Goal: Information Seeking & Learning: Learn about a topic

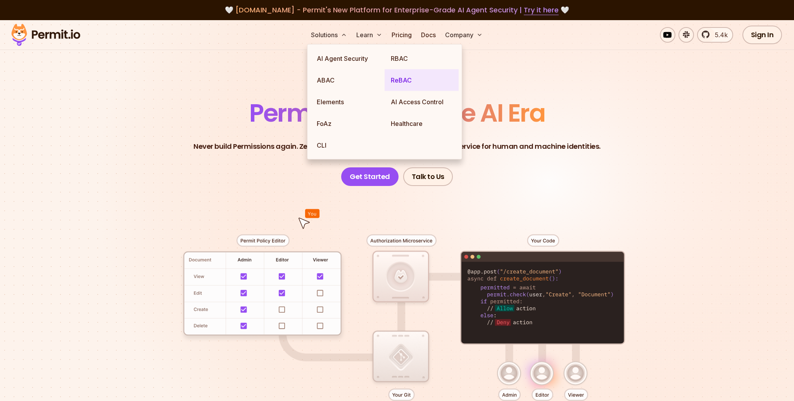
click at [417, 81] on link "ReBAC" at bounding box center [422, 80] width 74 height 22
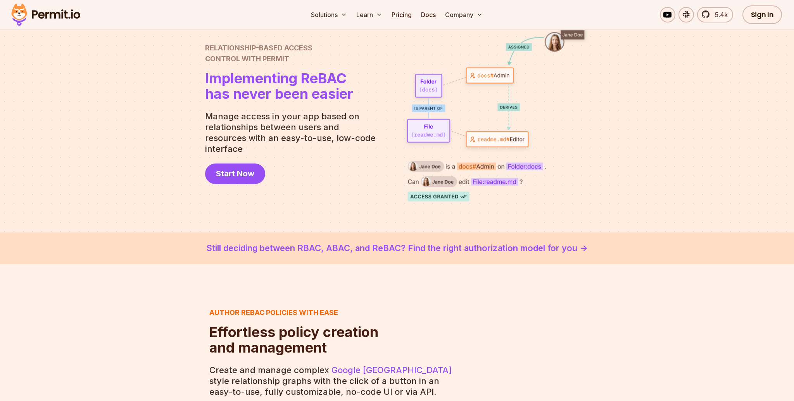
scroll to position [143, 0]
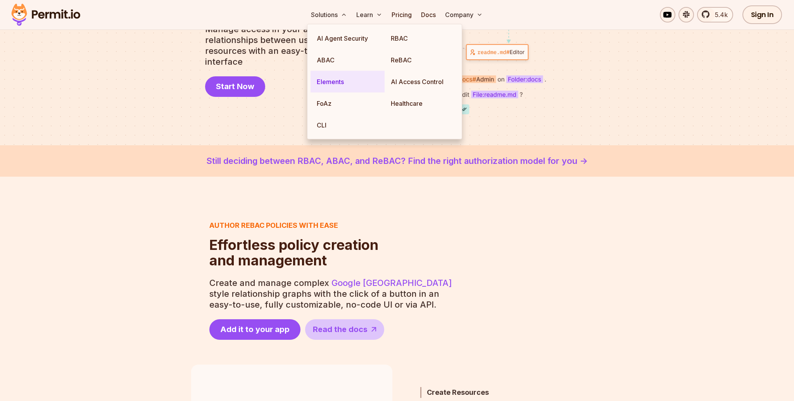
click at [335, 80] on link "Elements" at bounding box center [347, 82] width 74 height 22
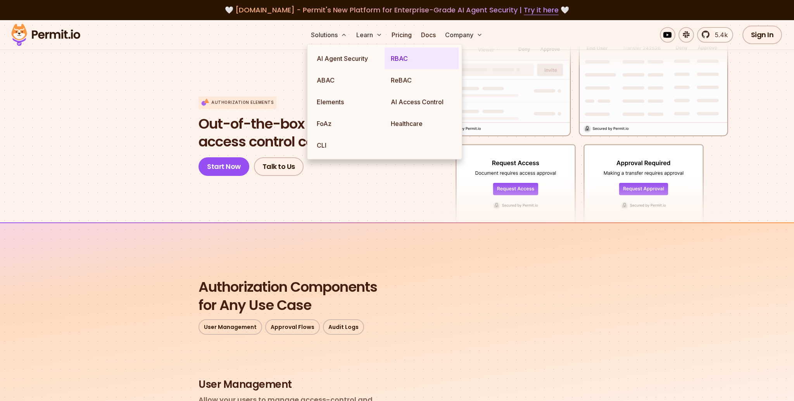
click at [411, 58] on link "RBAC" at bounding box center [422, 59] width 74 height 22
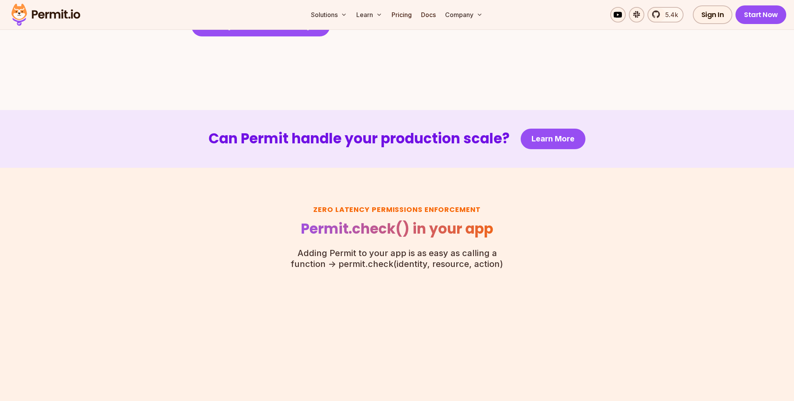
scroll to position [1709, 0]
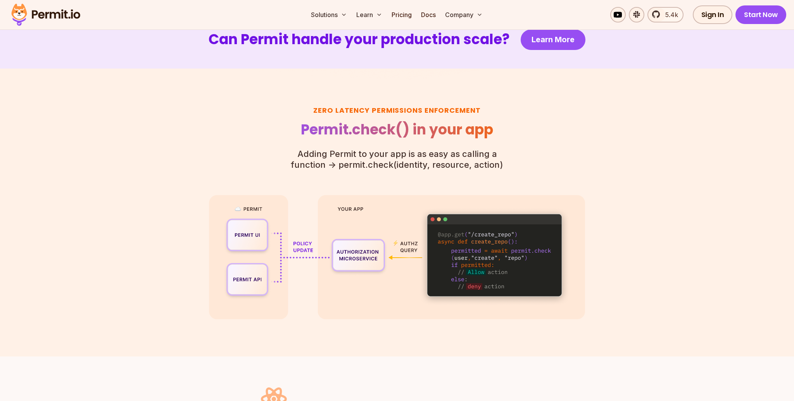
click at [85, 216] on section "Zero latency Permissions enforcement Permit.check() in your app Adding Permit t…" at bounding box center [397, 213] width 794 height 288
click at [89, 218] on section "Zero latency Permissions enforcement Permit.check() in your app Adding Permit t…" at bounding box center [397, 213] width 794 height 288
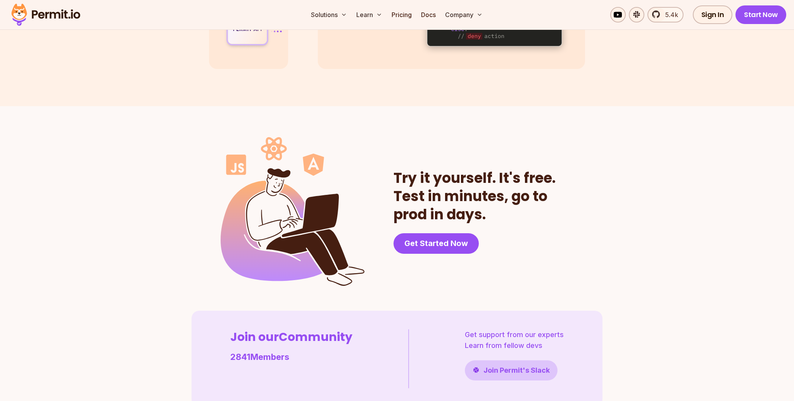
scroll to position [2055, 0]
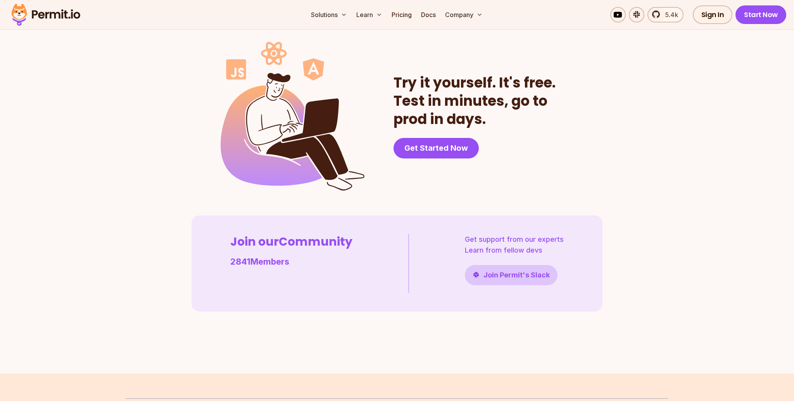
click at [95, 223] on section "Join our Community 2841 Members Get support from our experts Learn from fellow …" at bounding box center [397, 264] width 757 height 96
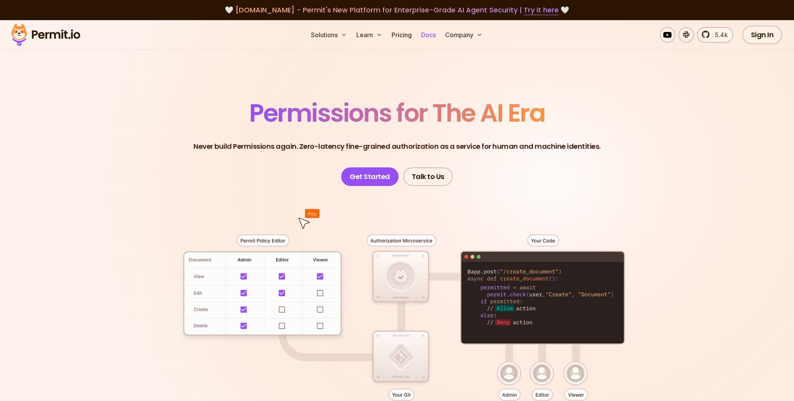
click at [427, 37] on link "Docs" at bounding box center [428, 35] width 21 height 16
click at [147, 95] on section "Permissions for The AI Era Never build Permissions again. Zero-latency fine-gra…" at bounding box center [397, 276] width 794 height 512
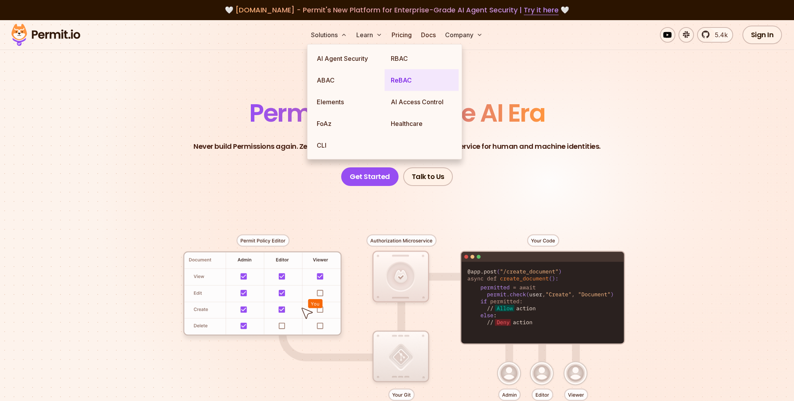
click at [399, 81] on link "ReBAC" at bounding box center [422, 80] width 74 height 22
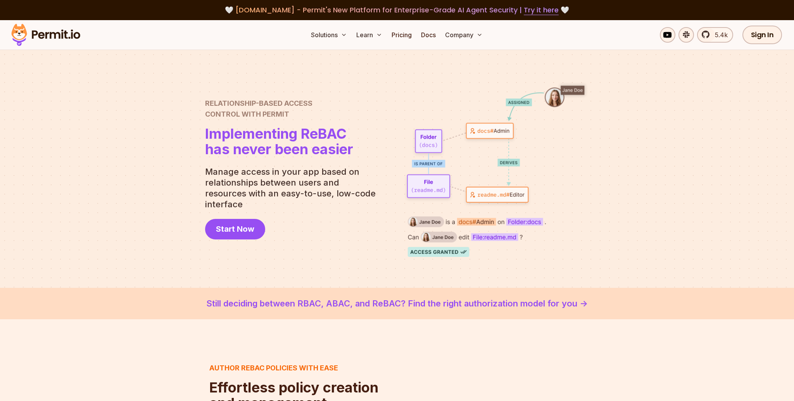
click at [491, 309] on link "Still deciding between RBAC, ABAC, and ReBAC? Find the right authorization mode…" at bounding box center [397, 303] width 757 height 13
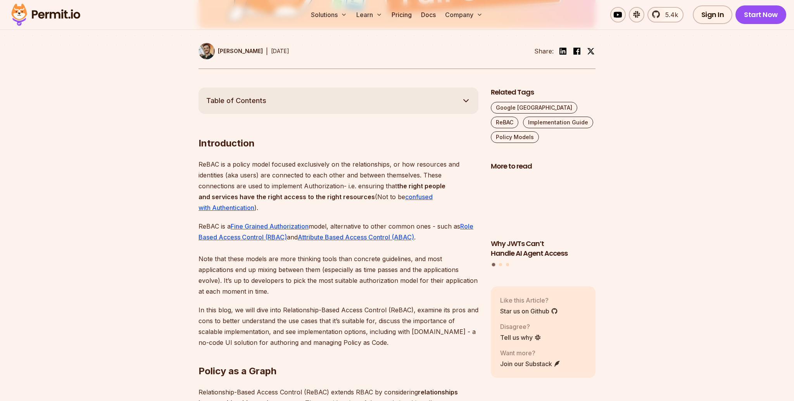
scroll to position [375, 0]
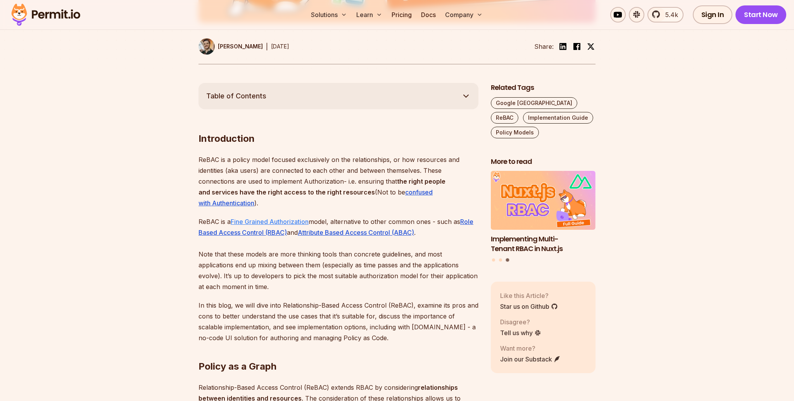
click at [250, 222] on link "Fine Grained Authorization" at bounding box center [270, 222] width 78 height 8
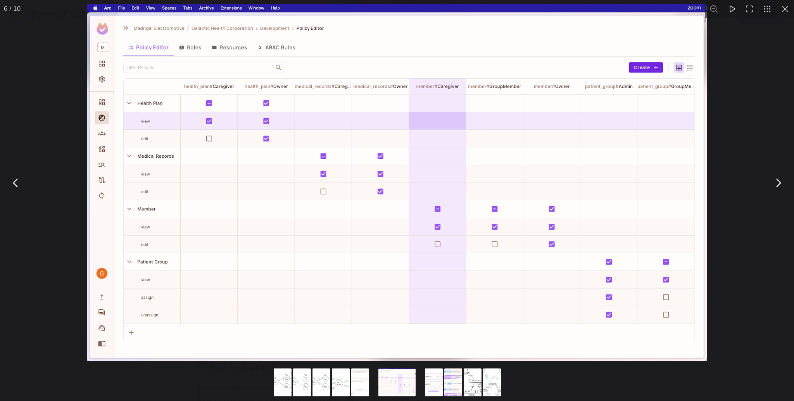
click at [14, 213] on div "You can close this modal content with the ESC key" at bounding box center [397, 183] width 794 height 366
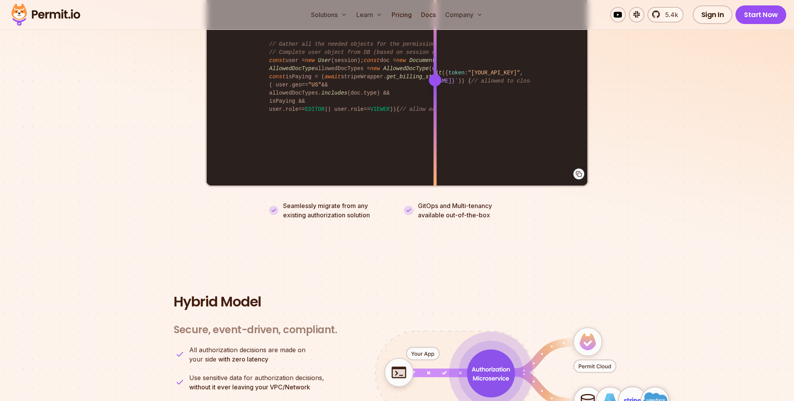
scroll to position [1593, 0]
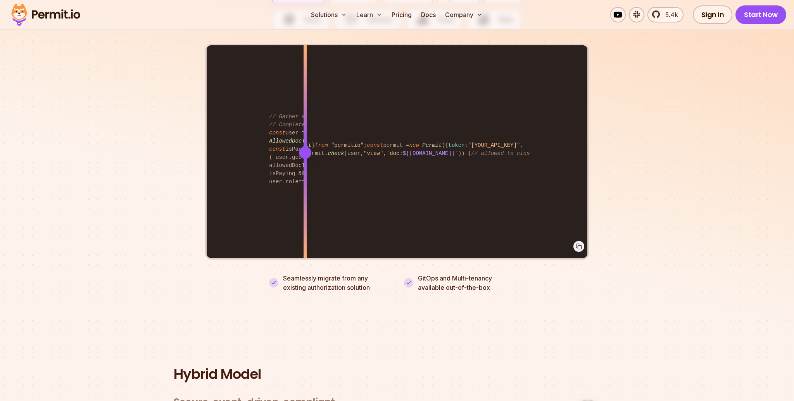
drag, startPoint x: 433, startPoint y: 141, endPoint x: 297, endPoint y: 140, distance: 136.8
click at [299, 147] on div at bounding box center [305, 153] width 12 height 12
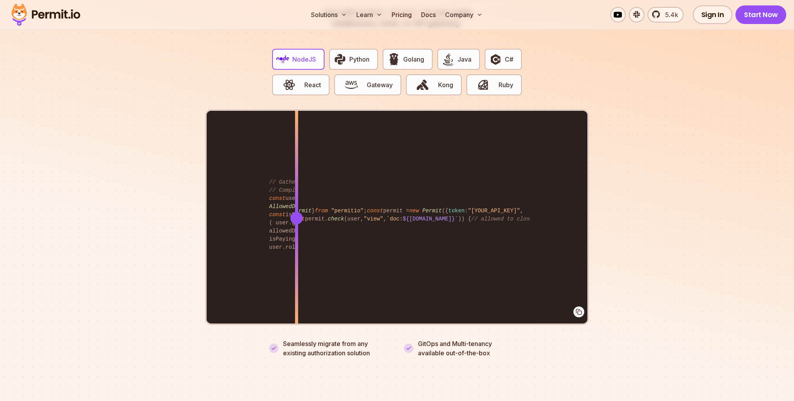
scroll to position [1525, 0]
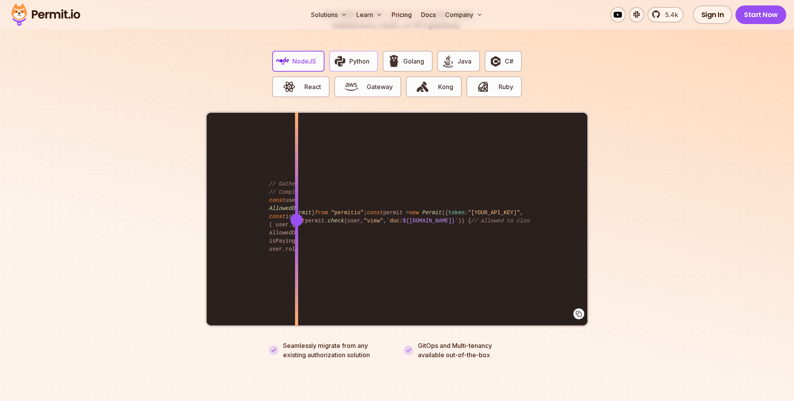
click at [352, 57] on span "Python" at bounding box center [359, 61] width 20 height 9
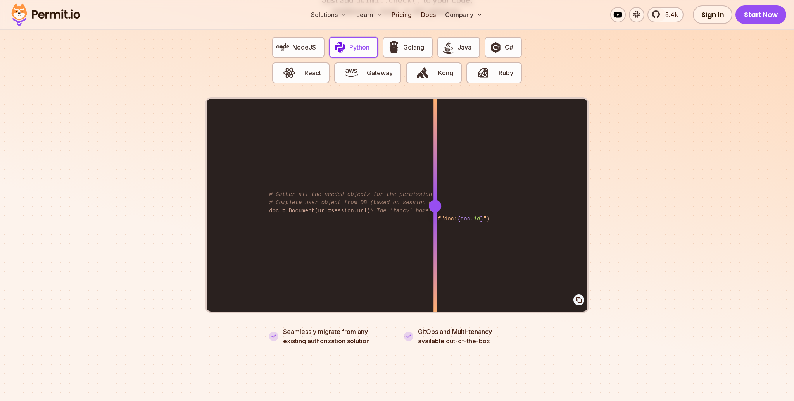
scroll to position [1547, 0]
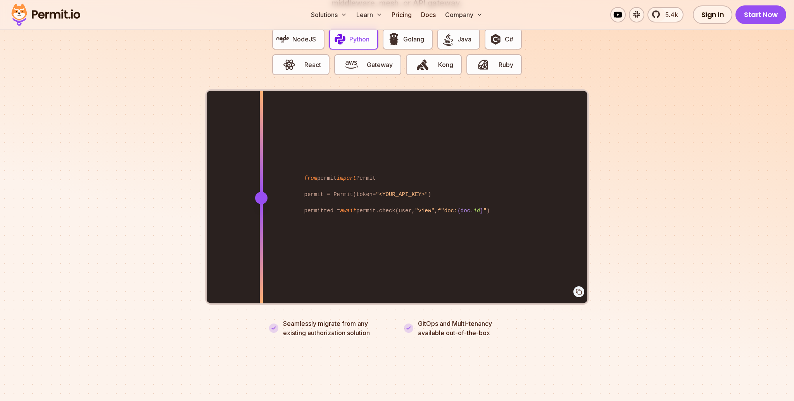
drag, startPoint x: 438, startPoint y: 190, endPoint x: 261, endPoint y: 186, distance: 176.4
click at [261, 192] on div at bounding box center [261, 198] width 12 height 12
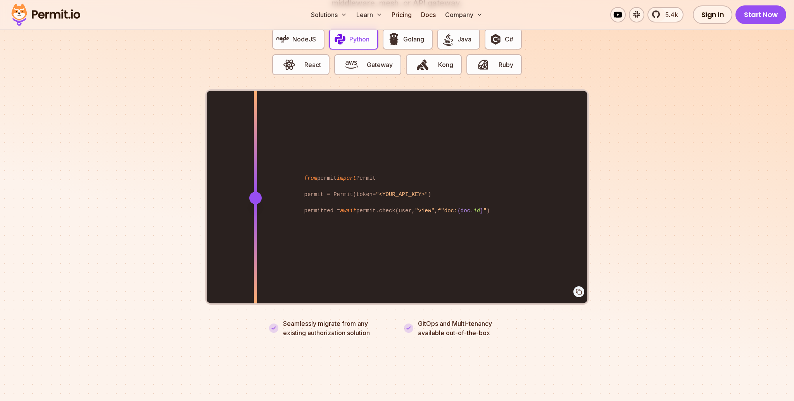
drag, startPoint x: 261, startPoint y: 186, endPoint x: 255, endPoint y: 178, distance: 10.0
click at [255, 178] on div at bounding box center [255, 198] width 3 height 214
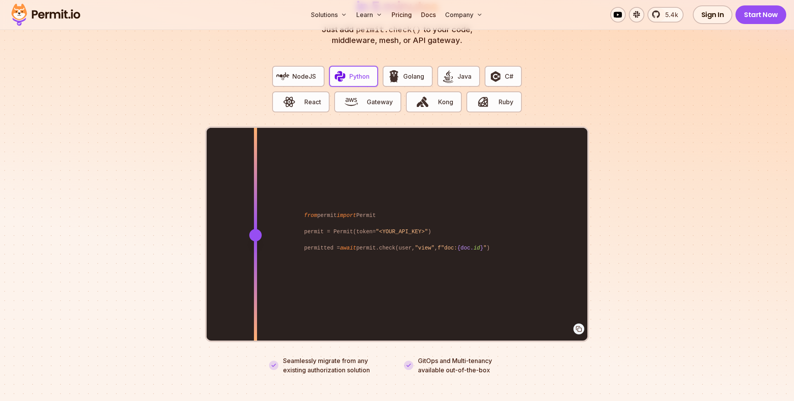
scroll to position [1453, 0]
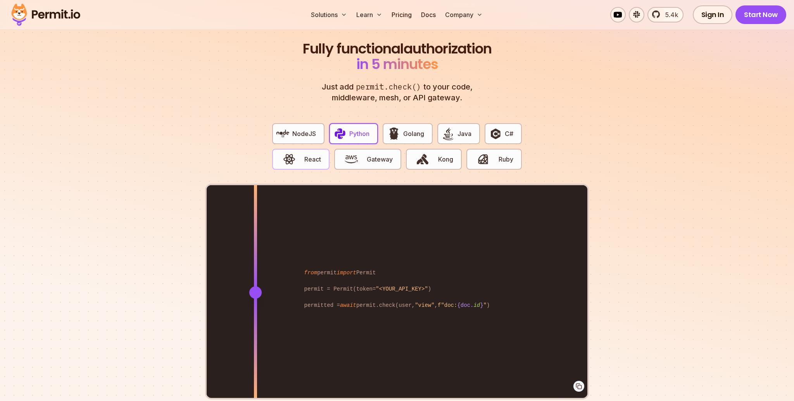
click at [315, 155] on span "React" at bounding box center [312, 159] width 17 height 9
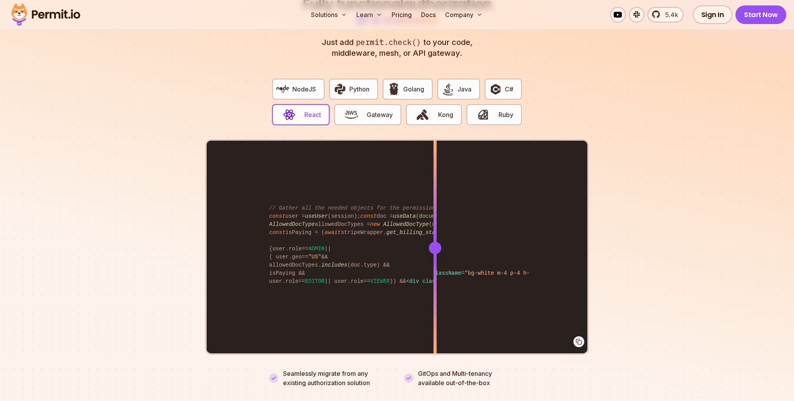
scroll to position [1514, 0]
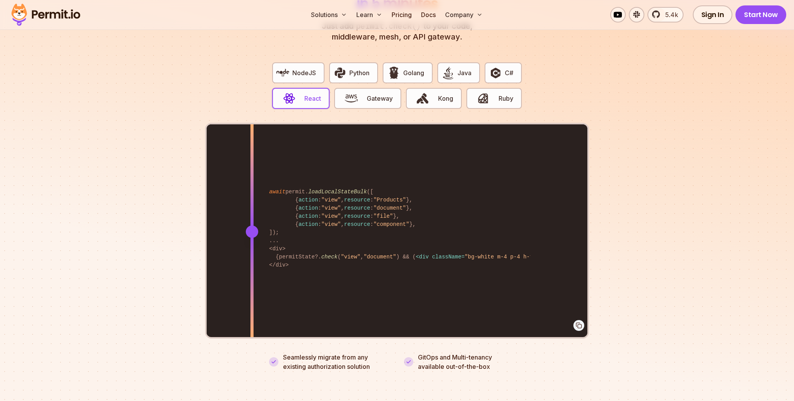
drag, startPoint x: 433, startPoint y: 225, endPoint x: 253, endPoint y: 195, distance: 181.9
click at [253, 195] on div at bounding box center [251, 231] width 3 height 214
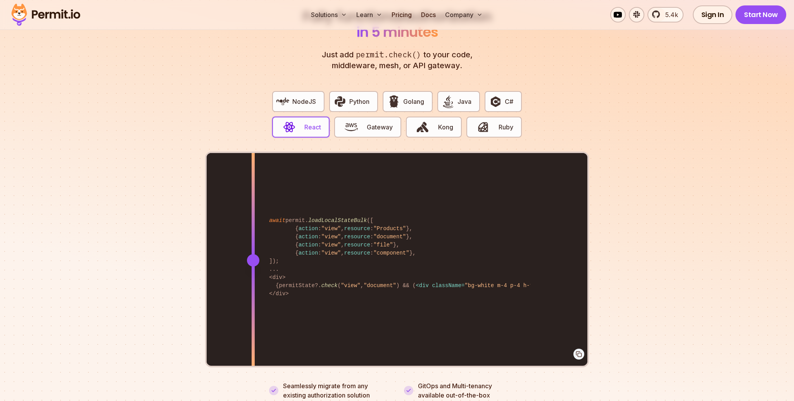
scroll to position [1464, 0]
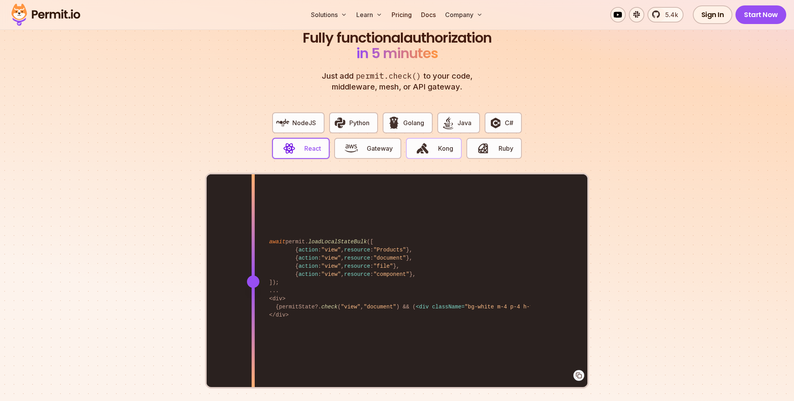
click at [429, 142] on span "button" at bounding box center [423, 148] width 26 height 13
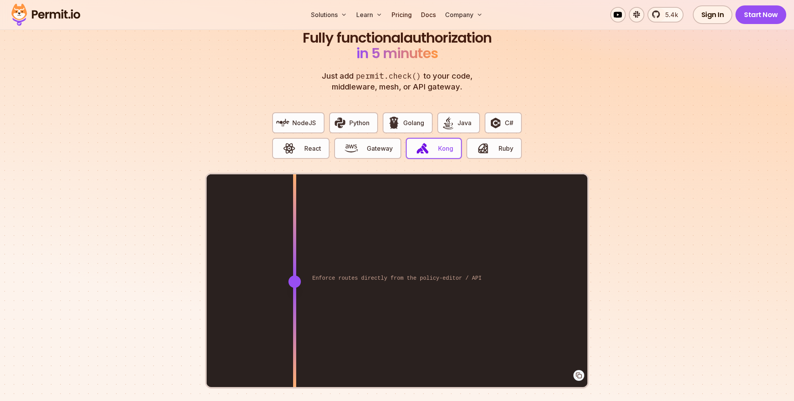
drag, startPoint x: 436, startPoint y: 274, endPoint x: 295, endPoint y: 257, distance: 142.9
click at [295, 257] on div at bounding box center [294, 281] width 3 height 214
click at [485, 147] on button "Ruby" at bounding box center [493, 148] width 55 height 21
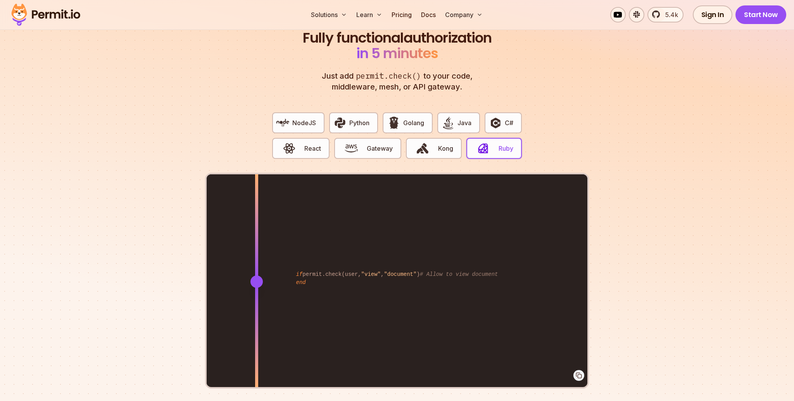
drag, startPoint x: 432, startPoint y: 264, endPoint x: 254, endPoint y: 259, distance: 178.0
click at [255, 260] on div "if permit.check(user, "view" , "document" ) # Allow to view document end # Gath…" at bounding box center [397, 281] width 381 height 214
click at [388, 144] on span "Gateway" at bounding box center [380, 148] width 26 height 9
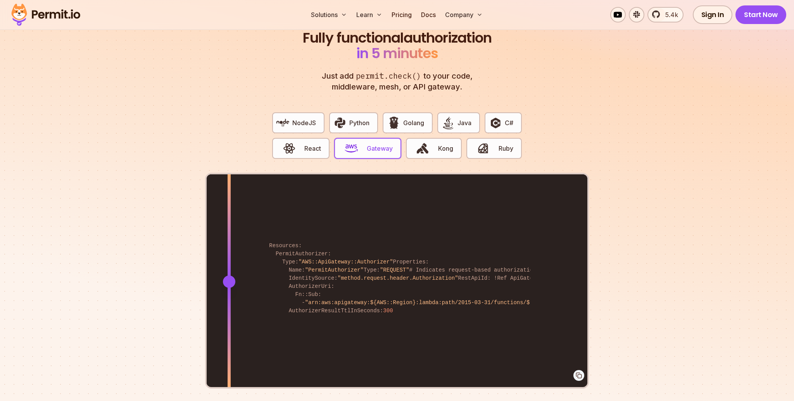
drag, startPoint x: 436, startPoint y: 264, endPoint x: 228, endPoint y: 259, distance: 208.2
click at [228, 259] on div at bounding box center [229, 227] width 3 height 107
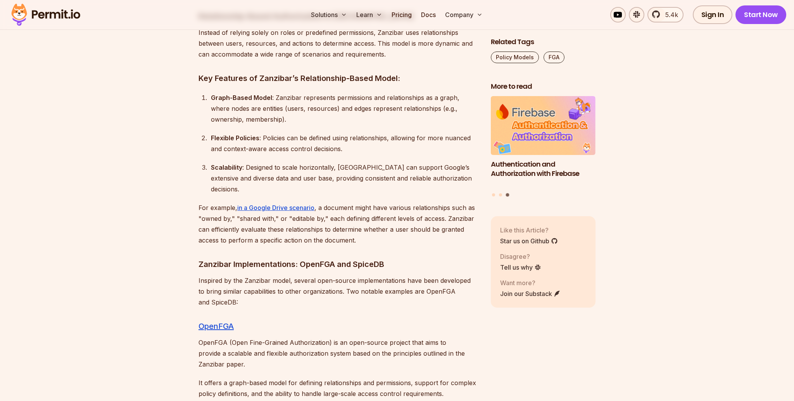
scroll to position [3699, 0]
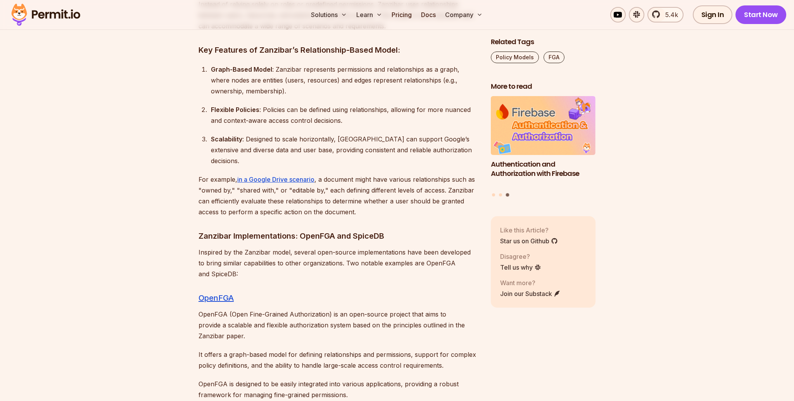
click at [121, 281] on section "Table of Contents In recent years, this software security term has become very …" at bounding box center [397, 159] width 794 height 6840
